Goal: Task Accomplishment & Management: Manage account settings

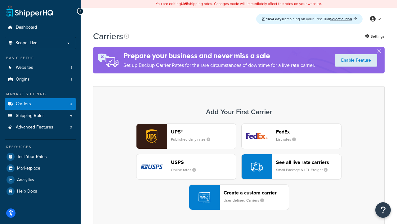
click at [239, 166] on div "UPS® Published daily rates FedEx List rates USPS Online rates See all live rate…" at bounding box center [239, 166] width 279 height 86
click at [309, 131] on header "FedEx" at bounding box center [308, 132] width 65 height 6
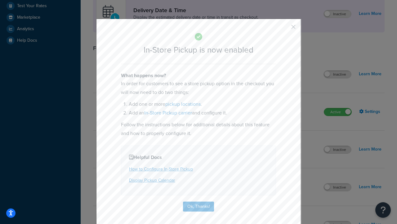
click at [284, 29] on button "button" at bounding box center [285, 29] width 2 height 2
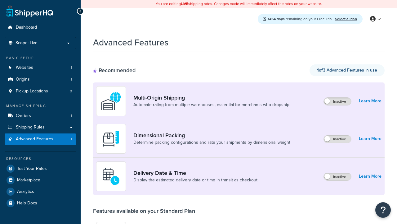
scroll to position [54, 0]
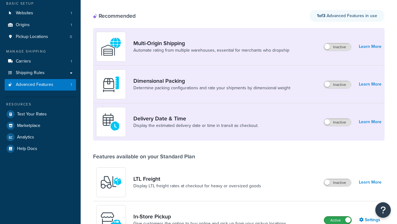
click at [338, 216] on label "Active" at bounding box center [337, 219] width 27 height 7
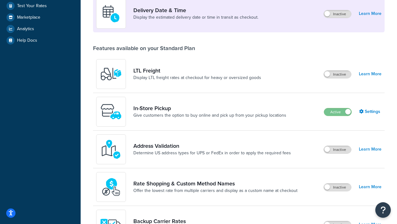
scroll to position [151, 0]
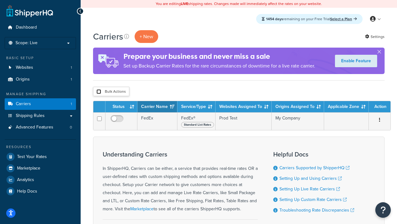
click at [99, 92] on input "checkbox" at bounding box center [99, 91] width 5 height 5
checkbox input "true"
click at [0, 0] on button "Delete" at bounding box center [0, 0] width 0 height 0
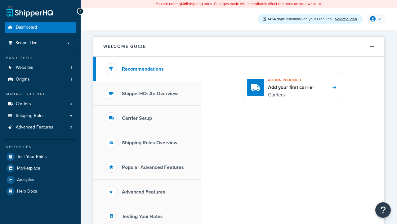
click at [375, 19] on icon at bounding box center [373, 19] width 6 height 6
click at [0, 0] on span "My Profile" at bounding box center [0, 0] width 0 height 0
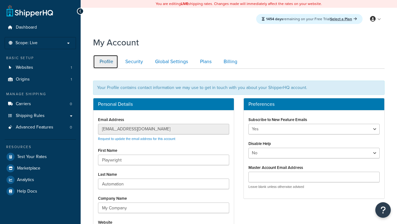
click at [106, 61] on link "Profile" at bounding box center [105, 62] width 25 height 14
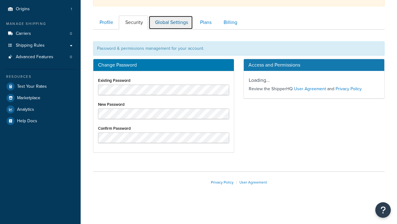
click at [171, 22] on link "Global Settings" at bounding box center [171, 23] width 44 height 14
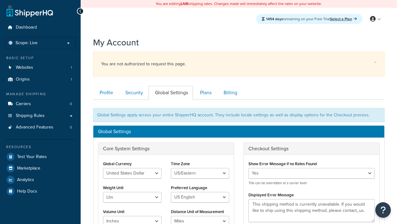
scroll to position [100, 0]
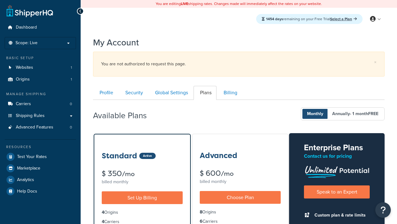
scroll to position [100, 0]
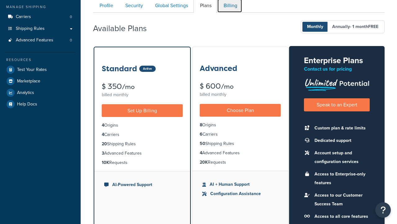
click at [230, 7] on link "Billing" at bounding box center [229, 6] width 25 height 14
